Goal: Information Seeking & Learning: Learn about a topic

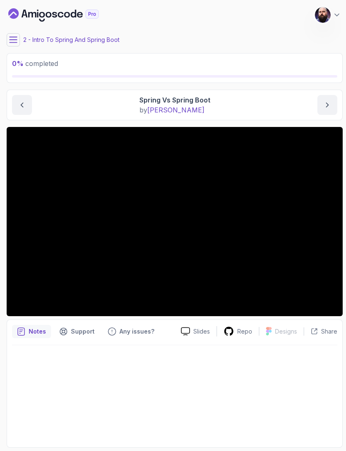
click at [325, 4] on div "My Courses Spring Boot for Beginners 1263 Points [PERSON_NAME] Student" at bounding box center [175, 14] width 336 height 23
click at [328, 15] on img at bounding box center [323, 15] width 16 height 16
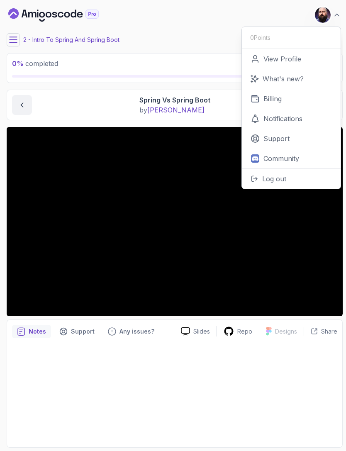
click at [277, 110] on link "Notifications" at bounding box center [291, 119] width 99 height 20
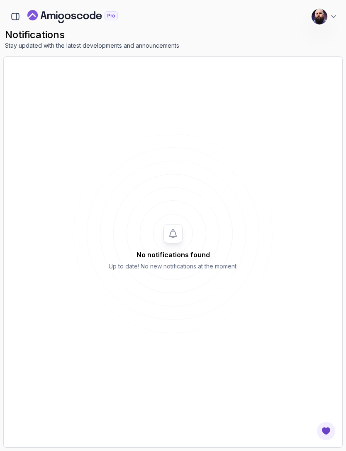
click at [335, 18] on icon at bounding box center [333, 16] width 8 height 8
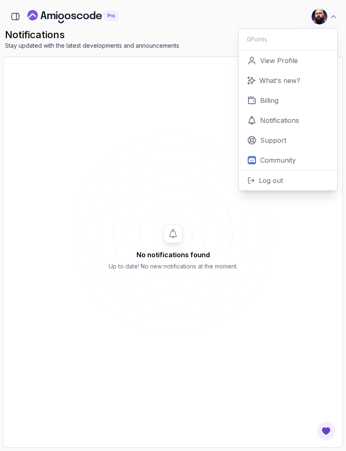
click at [276, 103] on p "Billing" at bounding box center [269, 100] width 18 height 10
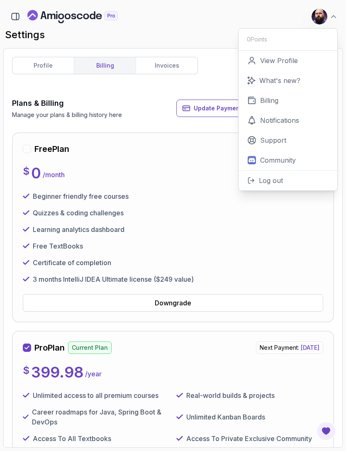
click at [214, 29] on h2 "settings" at bounding box center [173, 34] width 336 height 13
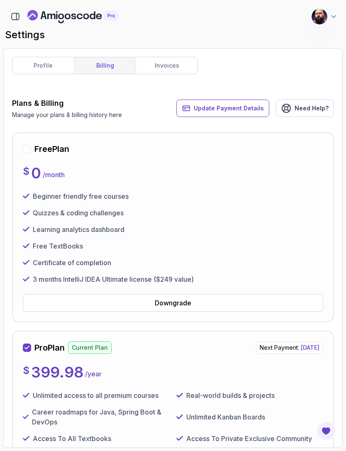
click at [326, 17] on img at bounding box center [319, 17] width 16 height 16
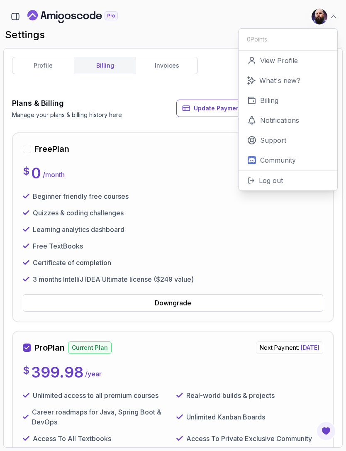
click at [283, 61] on p "View Profile" at bounding box center [279, 61] width 38 height 10
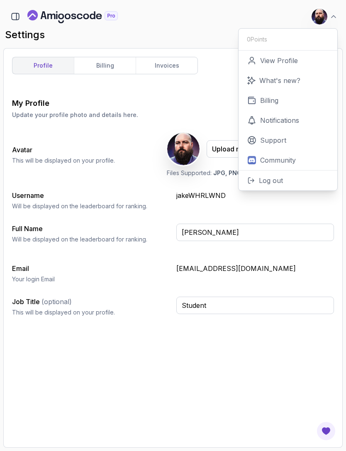
click at [296, 60] on p "View Profile" at bounding box center [279, 61] width 38 height 10
click at [276, 66] on link "View Profile" at bounding box center [287, 61] width 99 height 20
click at [284, 58] on p "View Profile" at bounding box center [279, 61] width 38 height 10
click at [64, 17] on icon "Landing page" at bounding box center [61, 17] width 6 height 6
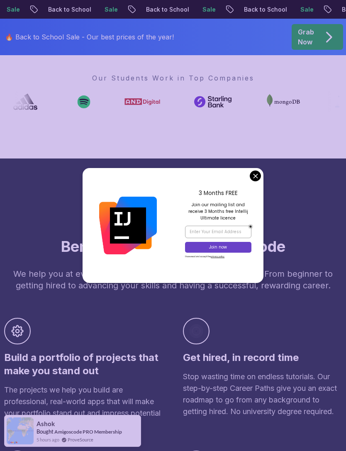
scroll to position [489, 0]
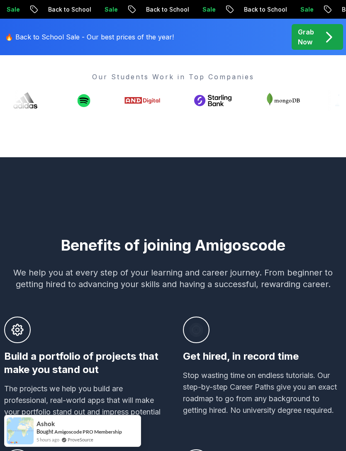
click at [258, 197] on div "Benefits of joining Amigoscode We help you at every step of your learning and c…" at bounding box center [173, 422] width 338 height 450
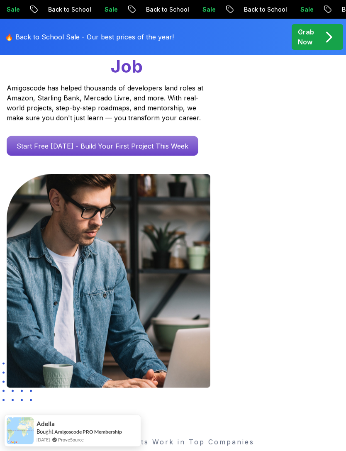
scroll to position [0, 0]
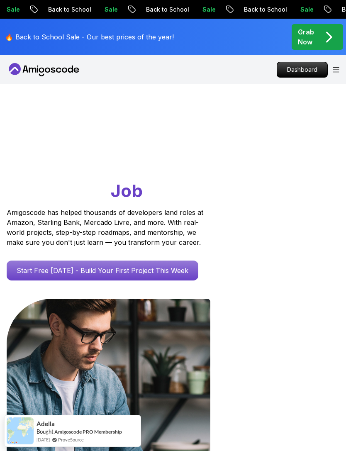
click at [337, 67] on icon "Open Menu" at bounding box center [336, 69] width 7 height 5
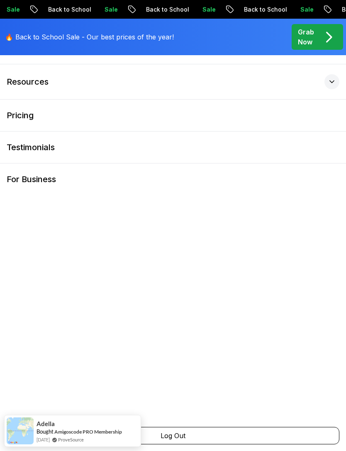
click at [333, 83] on icon at bounding box center [332, 82] width 8 height 8
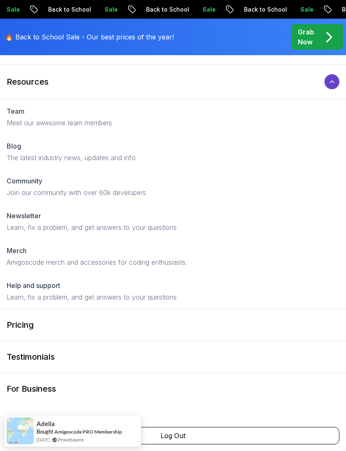
click at [334, 78] on icon at bounding box center [332, 82] width 8 height 8
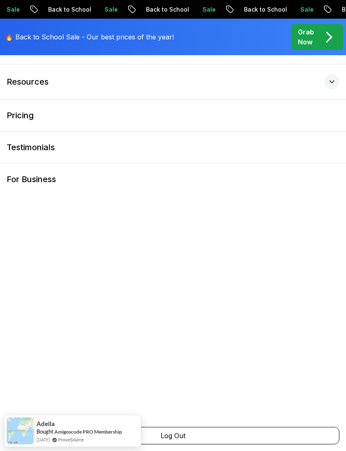
click at [284, 51] on button "Products" at bounding box center [173, 46] width 346 height 35
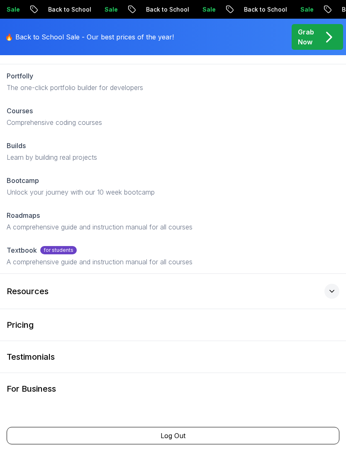
click at [334, 53] on div at bounding box center [331, 46] width 15 height 15
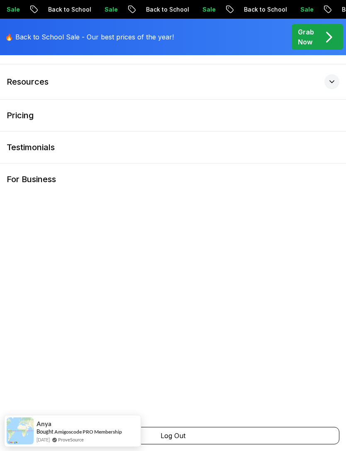
click at [314, 30] on p "Grab Now" at bounding box center [306, 37] width 16 height 20
click at [329, 52] on div at bounding box center [331, 46] width 15 height 15
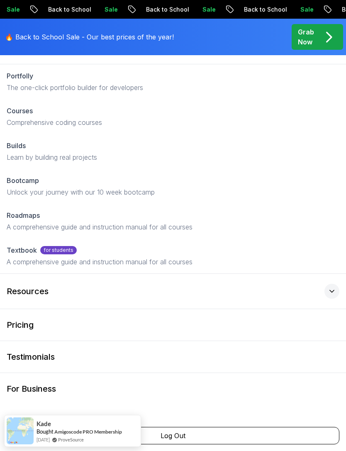
click at [337, 48] on div "🔥 Back to School Sale - Our best prices of the year! Grab Now" at bounding box center [173, 37] width 346 height 36
click at [329, 58] on button "Products" at bounding box center [173, 46] width 346 height 35
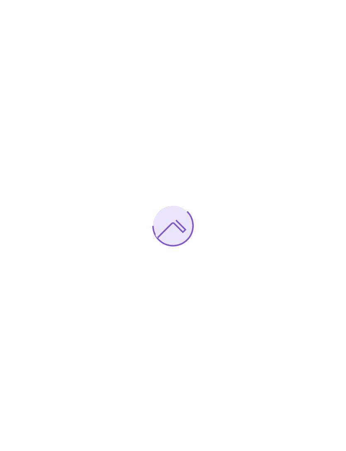
click at [71, 18] on div at bounding box center [173, 225] width 346 height 451
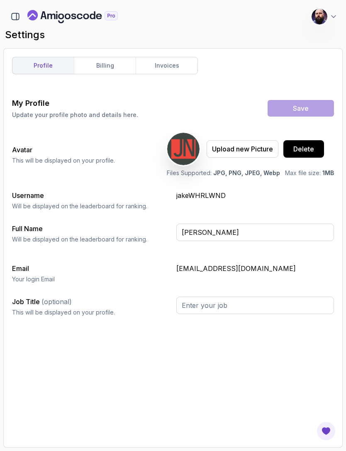
type input "Student"
click at [63, 15] on icon "Landing page" at bounding box center [61, 17] width 6 height 6
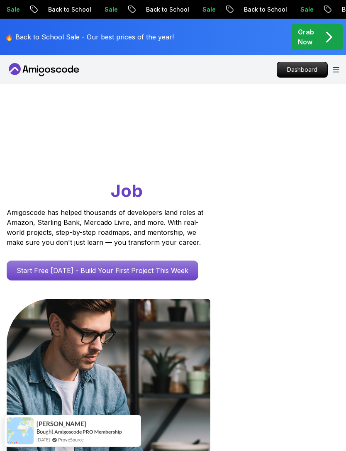
click at [301, 68] on p "Dashboard" at bounding box center [302, 69] width 50 height 15
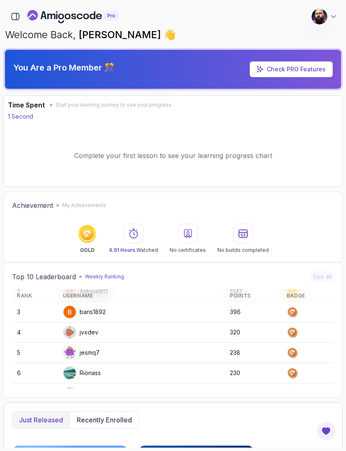
click at [333, 12] on div at bounding box center [333, 16] width 8 height 8
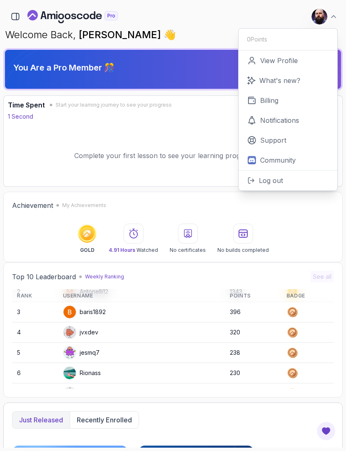
click at [13, 12] on icon "button" at bounding box center [15, 16] width 9 height 9
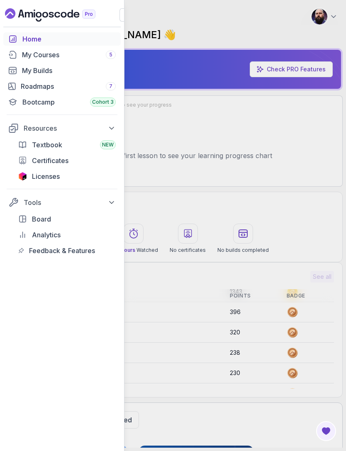
click at [51, 86] on div "Roadmaps 7" at bounding box center [68, 86] width 95 height 10
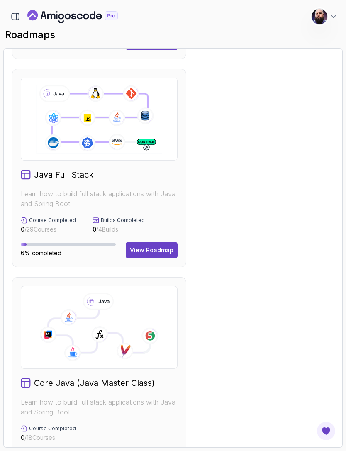
scroll to position [196, 0]
click at [112, 127] on icon at bounding box center [99, 118] width 128 height 71
click at [158, 251] on div "View Roadmap" at bounding box center [152, 250] width 44 height 8
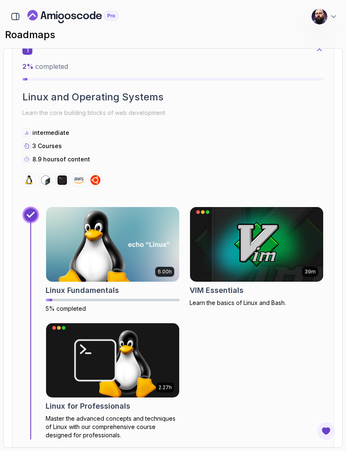
scroll to position [224, 0]
